Goal: Information Seeking & Learning: Understand process/instructions

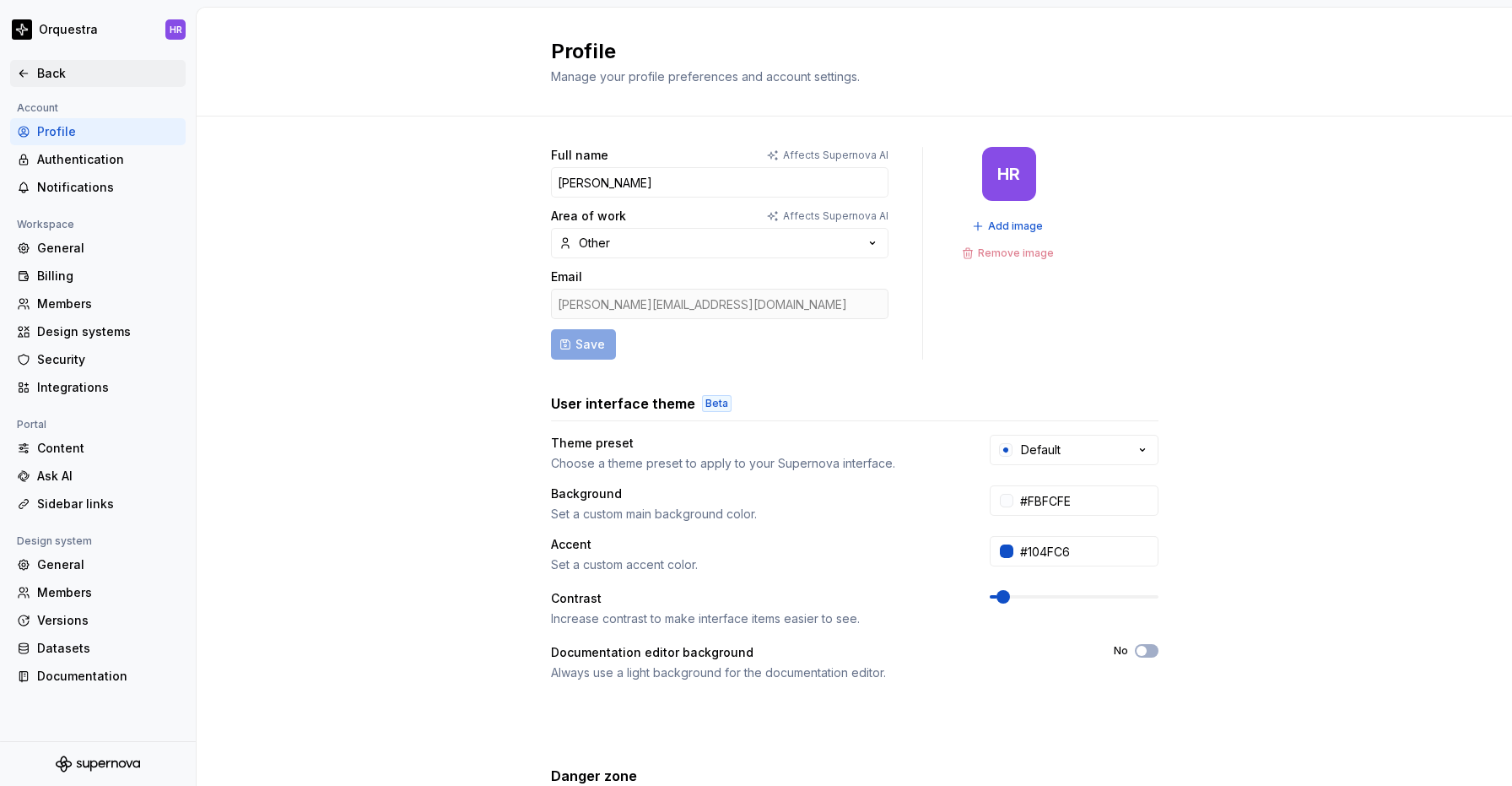
click at [57, 71] on div "Back" at bounding box center [108, 73] width 142 height 17
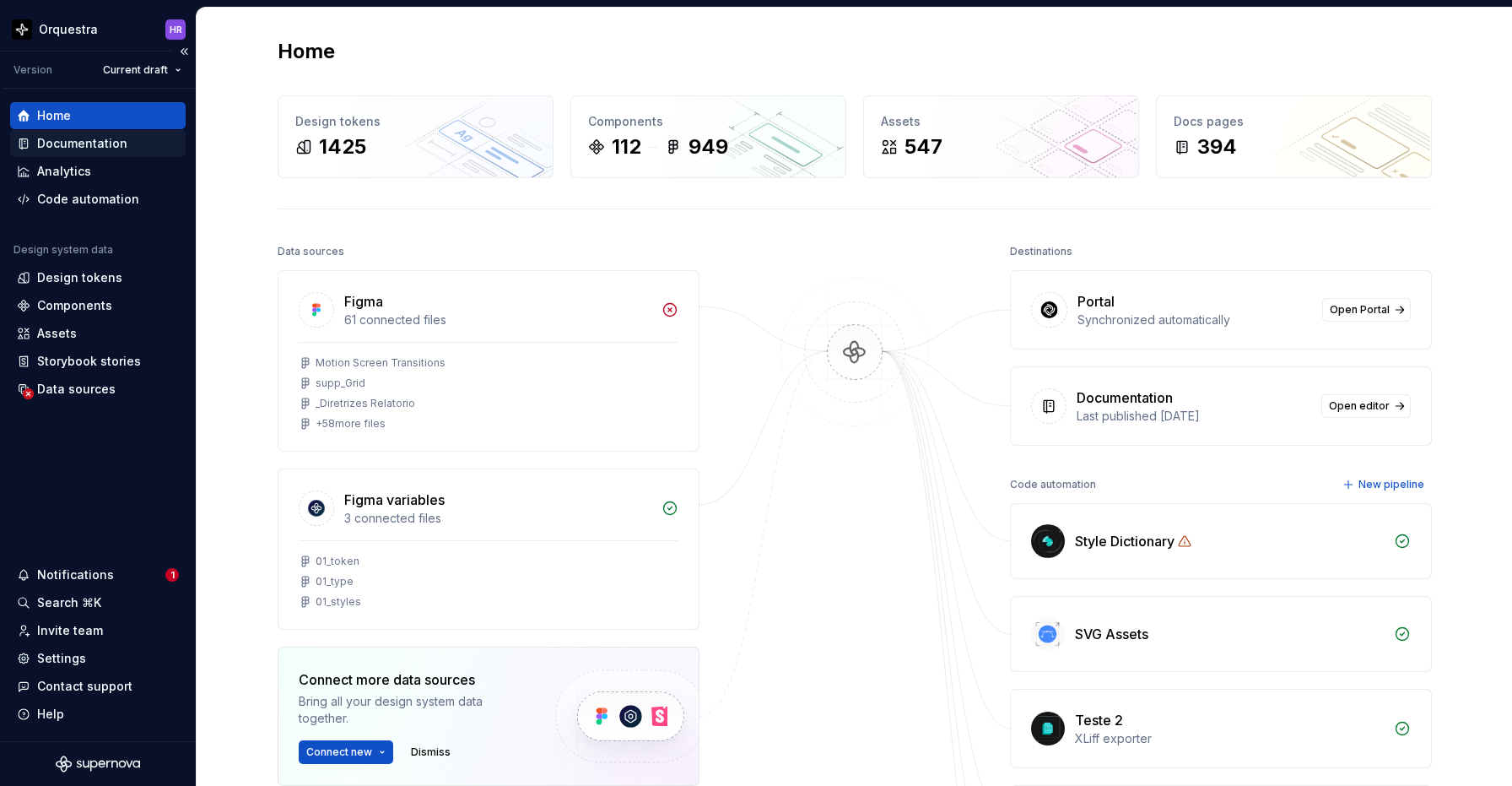
click at [104, 151] on div "Documentation" at bounding box center [82, 143] width 90 height 17
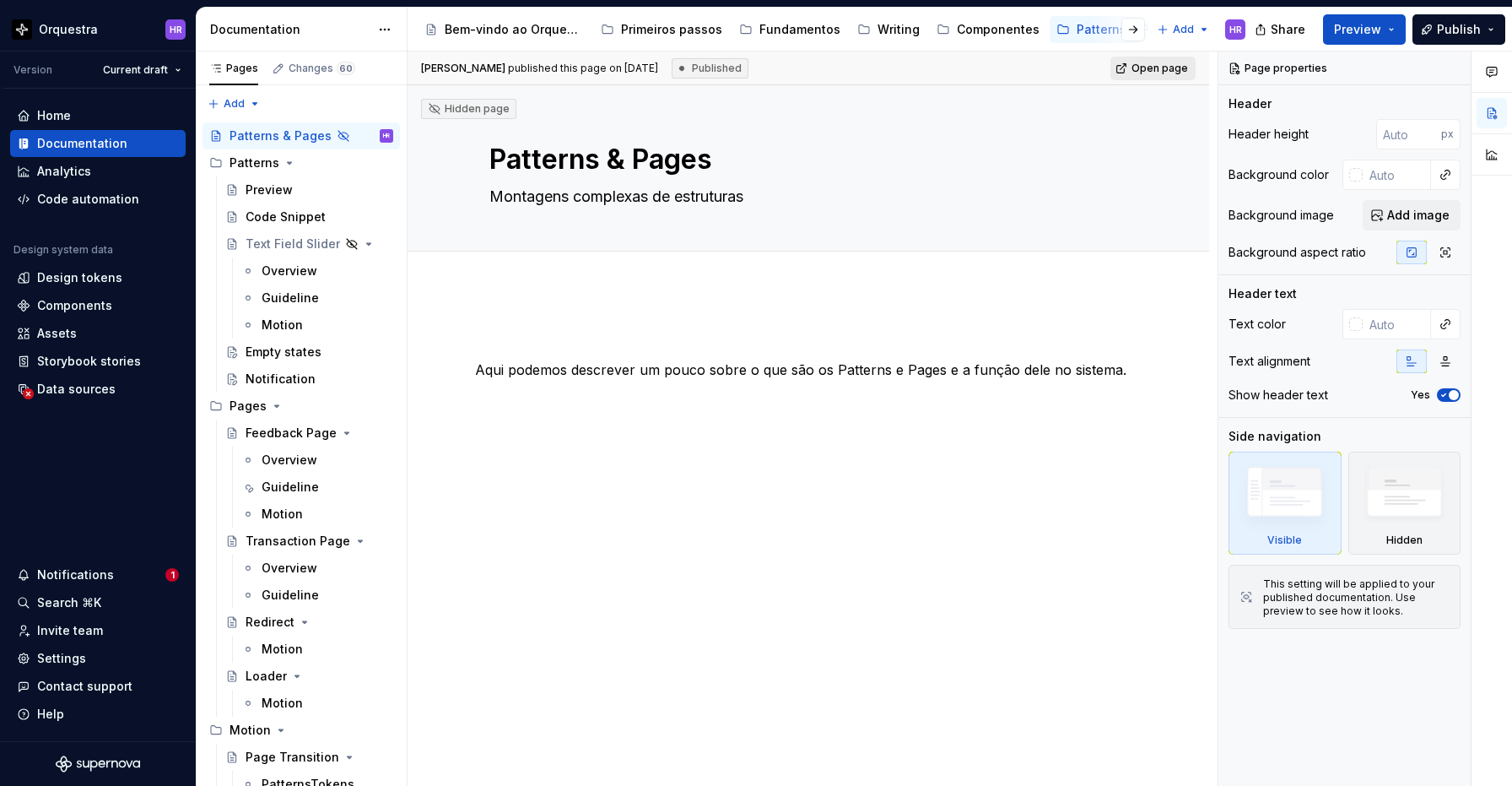
click at [1188, 71] on span "Open page" at bounding box center [1160, 69] width 57 height 14
type textarea "*"
